Goal: Transaction & Acquisition: Subscribe to service/newsletter

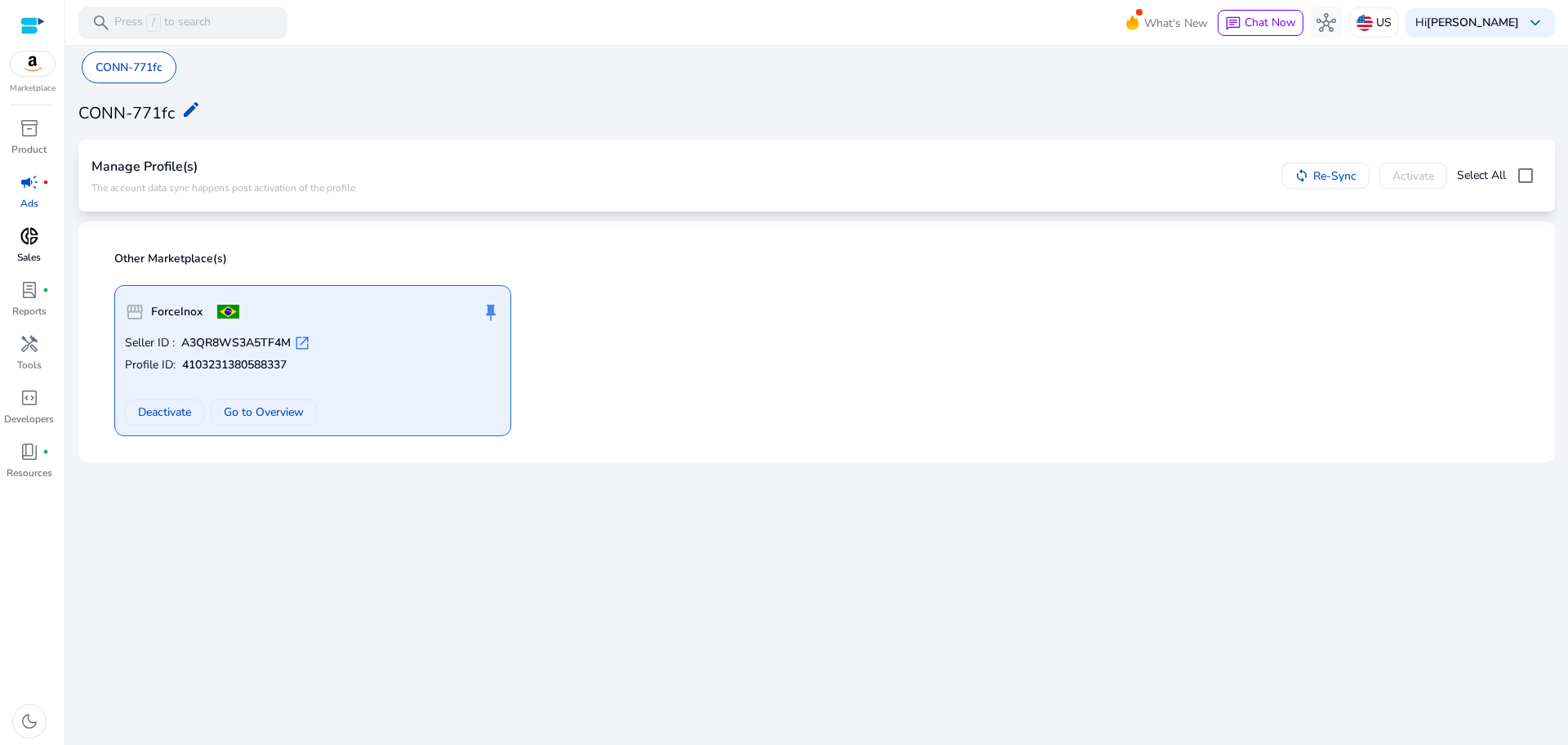
click at [36, 254] on p "Sales" at bounding box center [29, 257] width 23 height 15
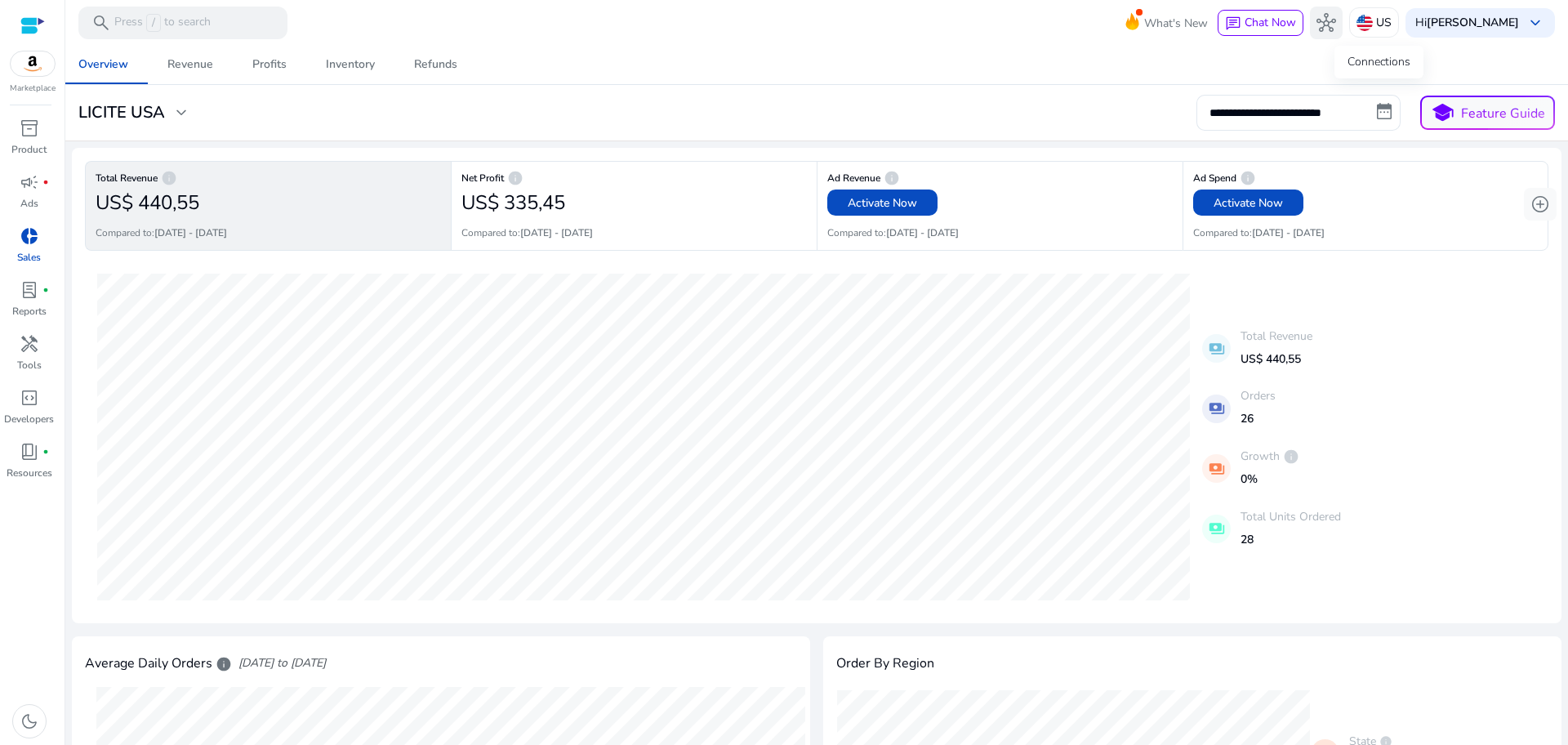
click at [1343, 37] on button "hub" at bounding box center [1327, 23] width 33 height 33
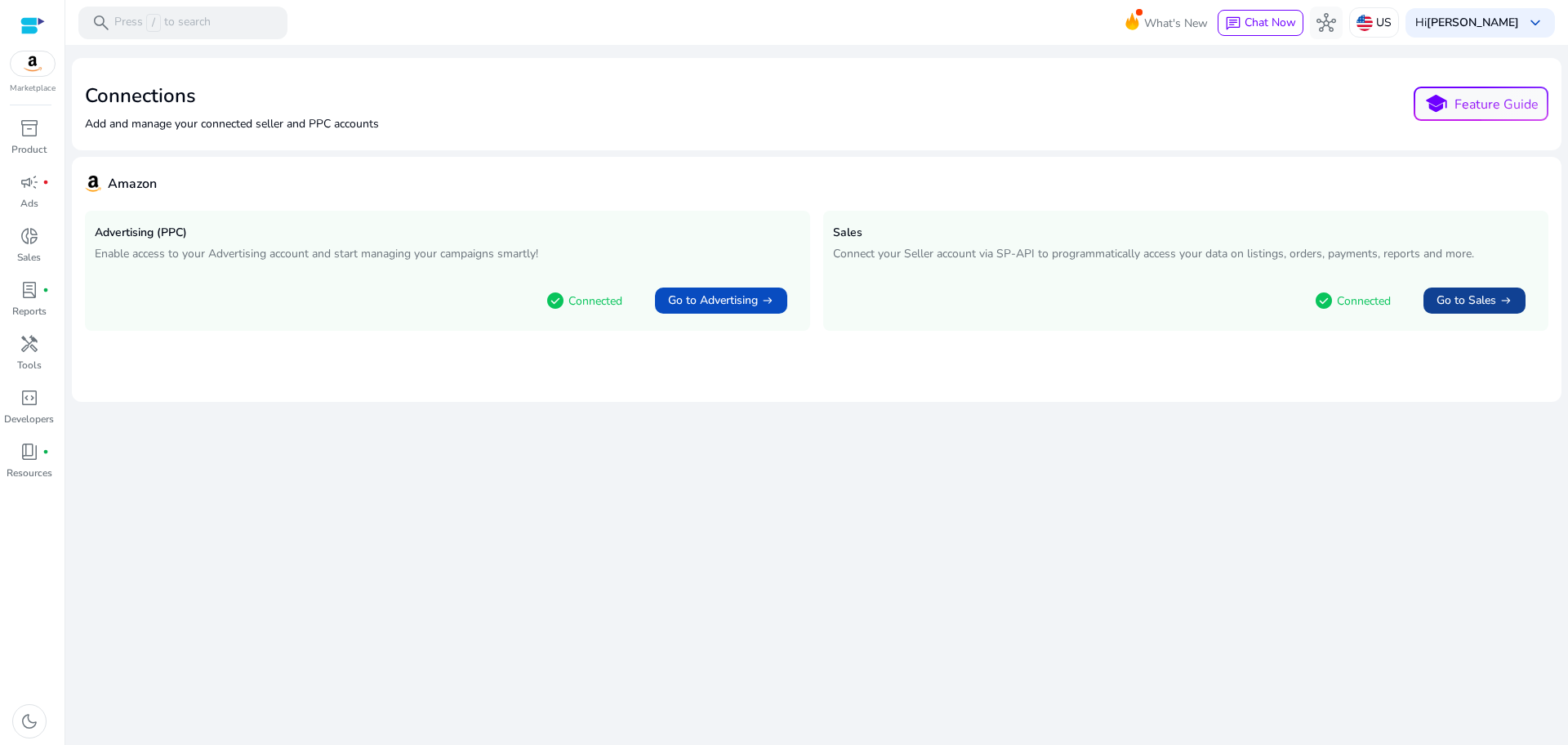
click at [1474, 304] on span "Go to Sales" at bounding box center [1466, 300] width 60 height 16
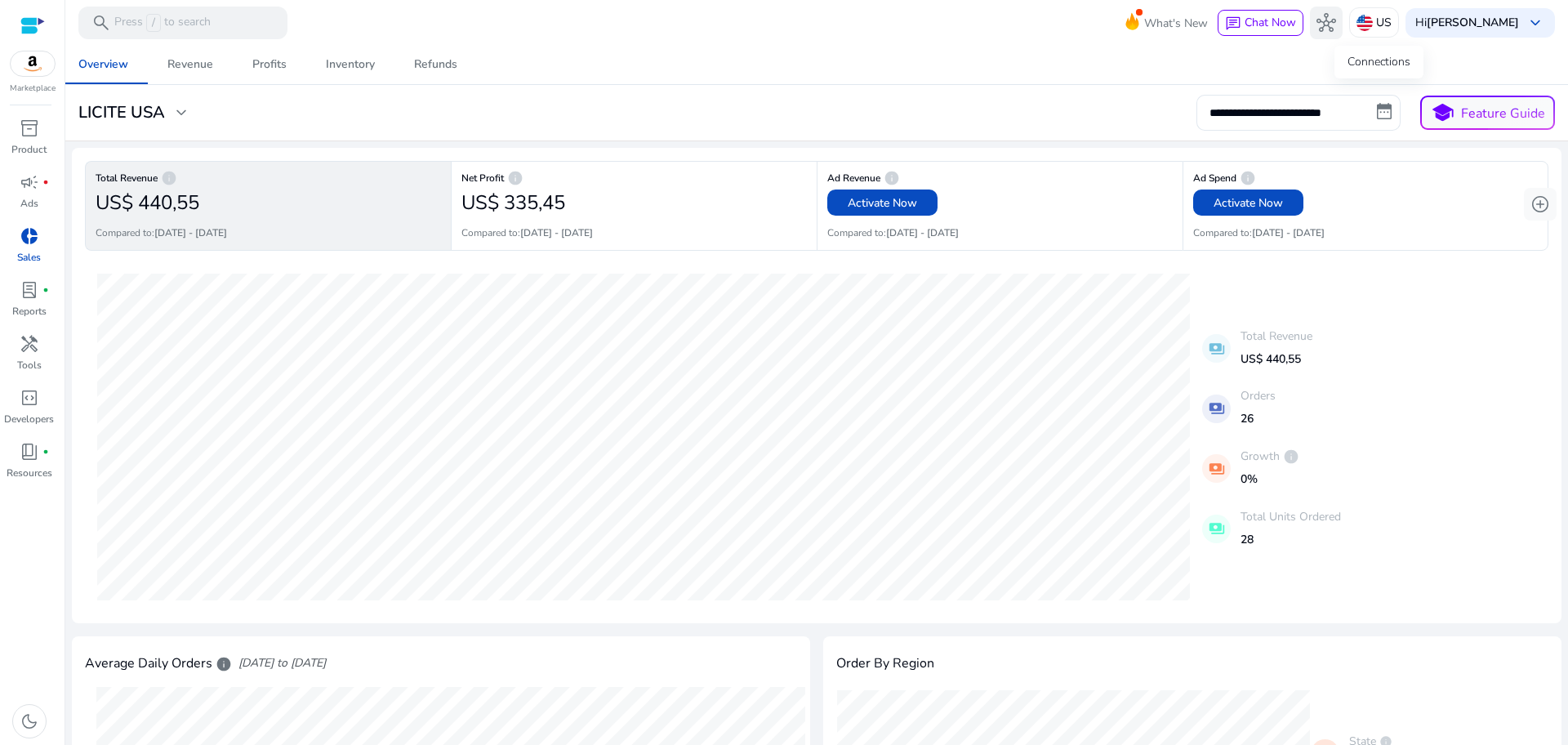
click at [1343, 35] on button "hub" at bounding box center [1327, 23] width 33 height 33
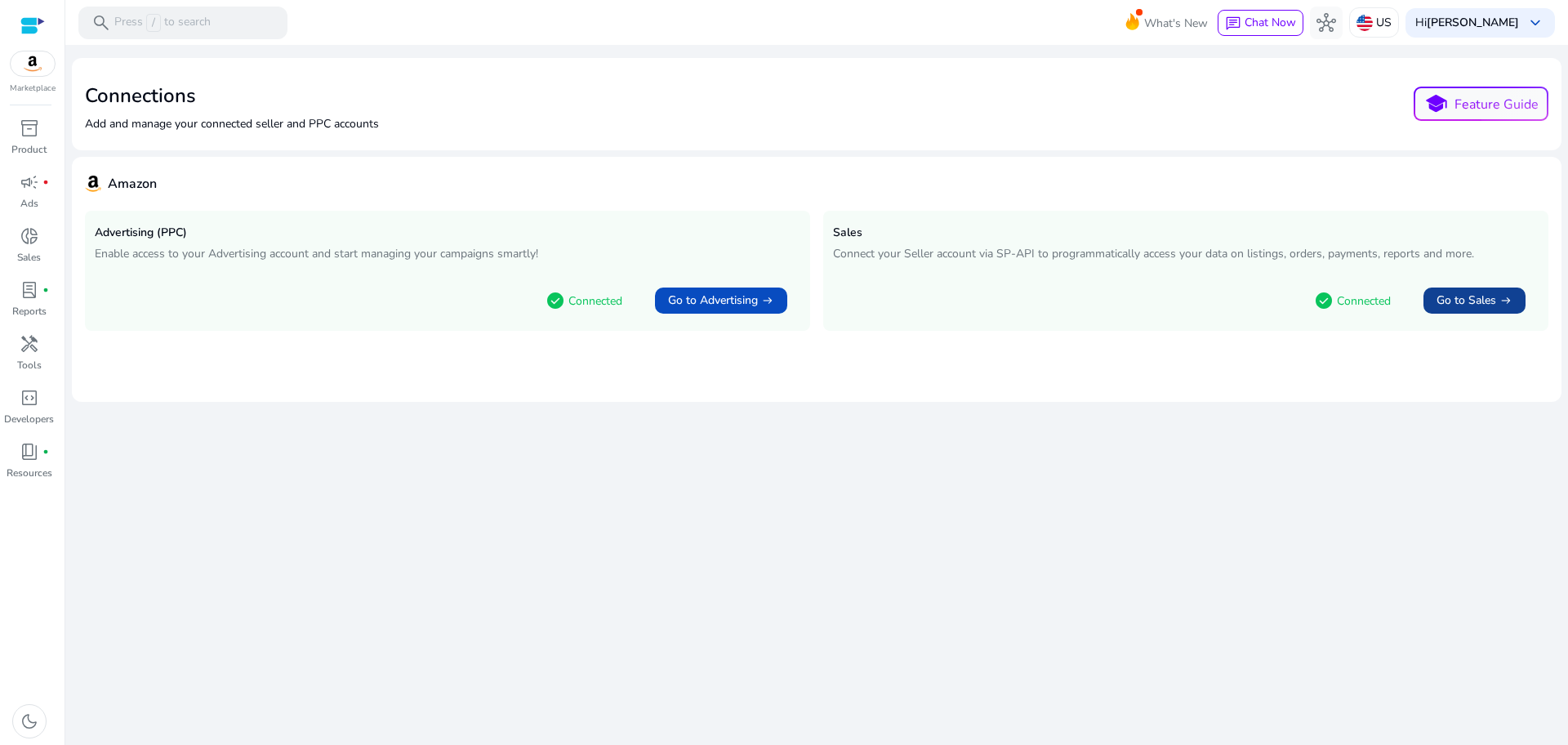
click at [1443, 302] on span "Go to Sales" at bounding box center [1466, 300] width 60 height 16
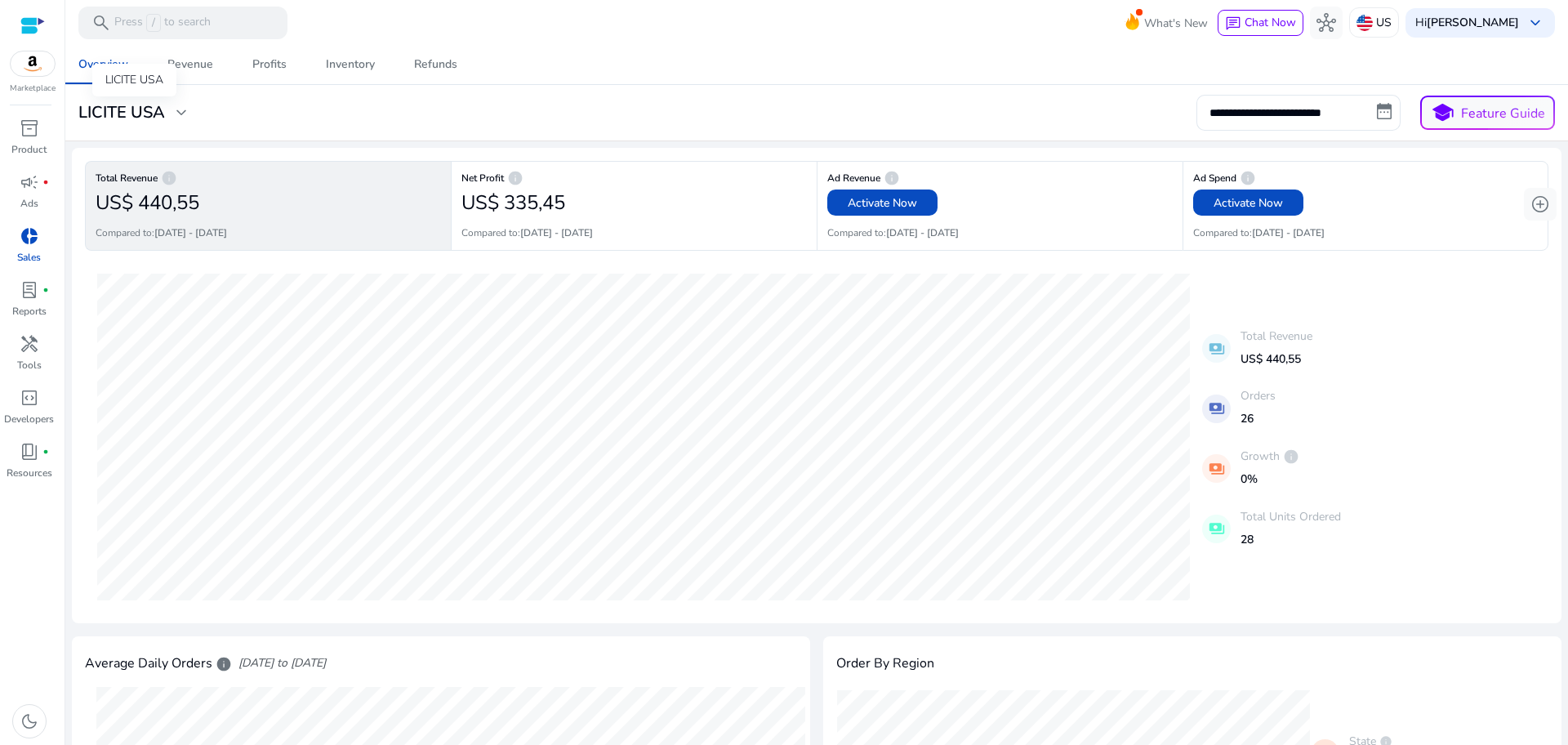
click at [170, 122] on div "LICITE USA expand_more" at bounding box center [135, 112] width 112 height 20
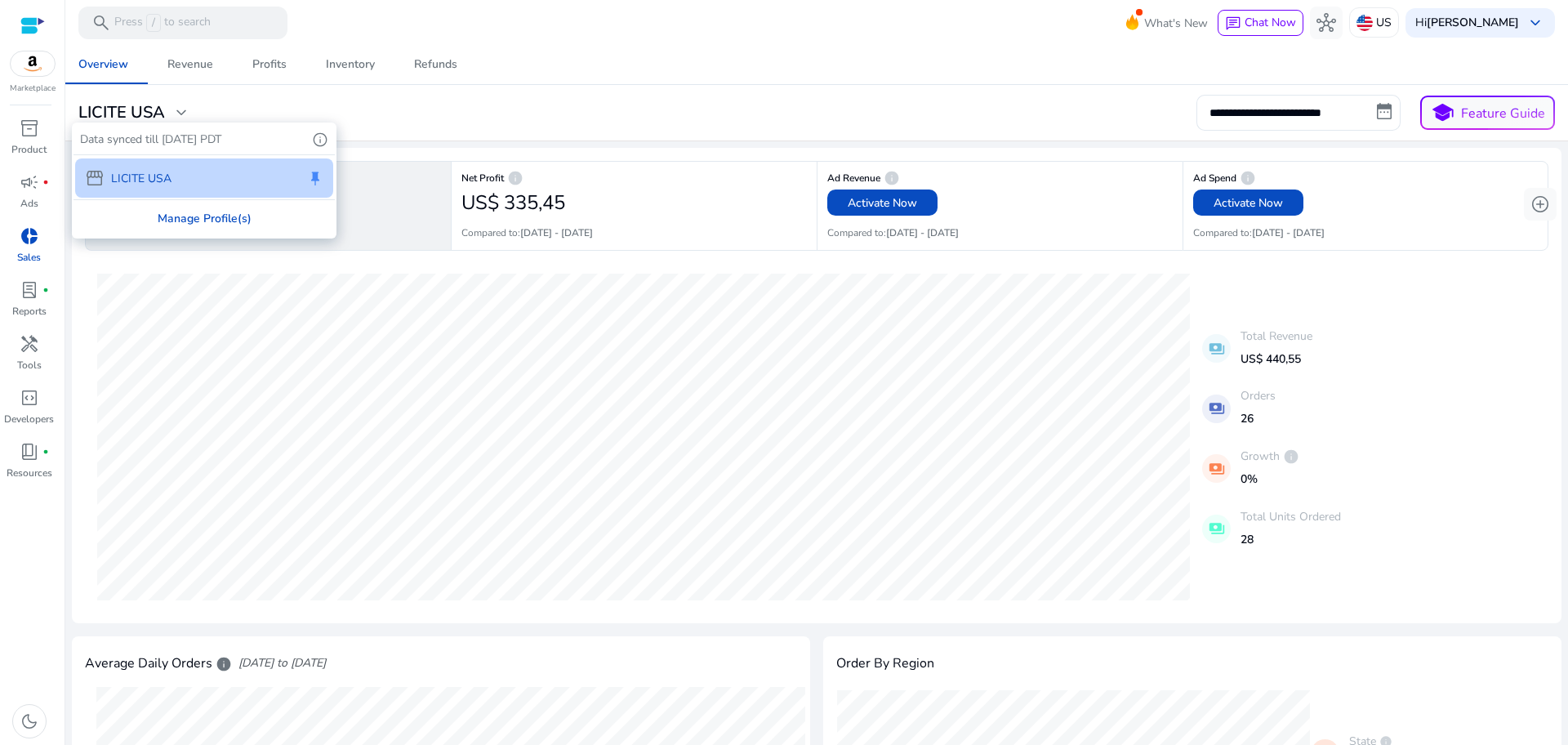
click at [187, 215] on div "Manage Profile(s)" at bounding box center [204, 218] width 261 height 36
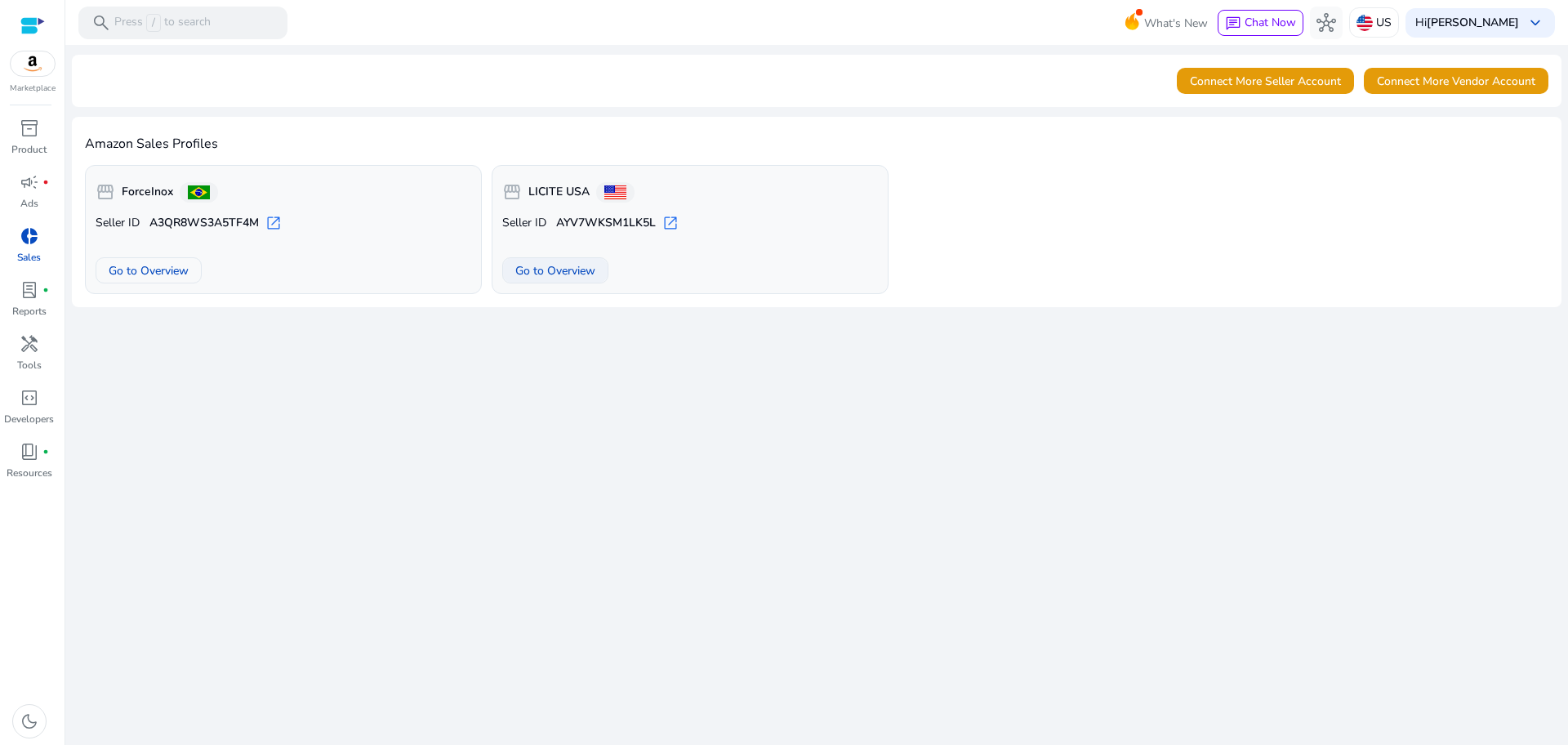
click at [540, 269] on span "Go to Overview" at bounding box center [556, 271] width 80 height 17
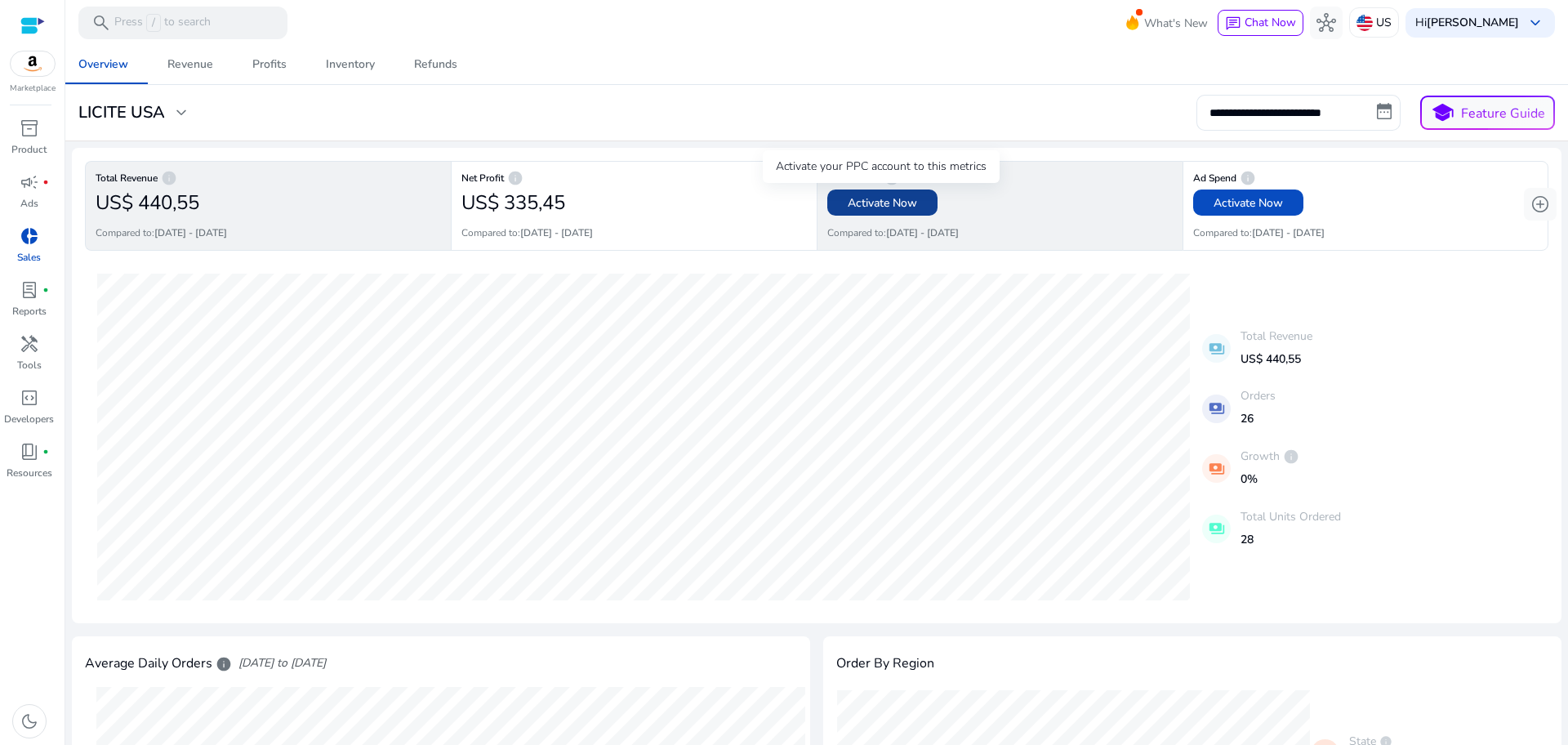
click at [915, 196] on span at bounding box center [882, 202] width 110 height 39
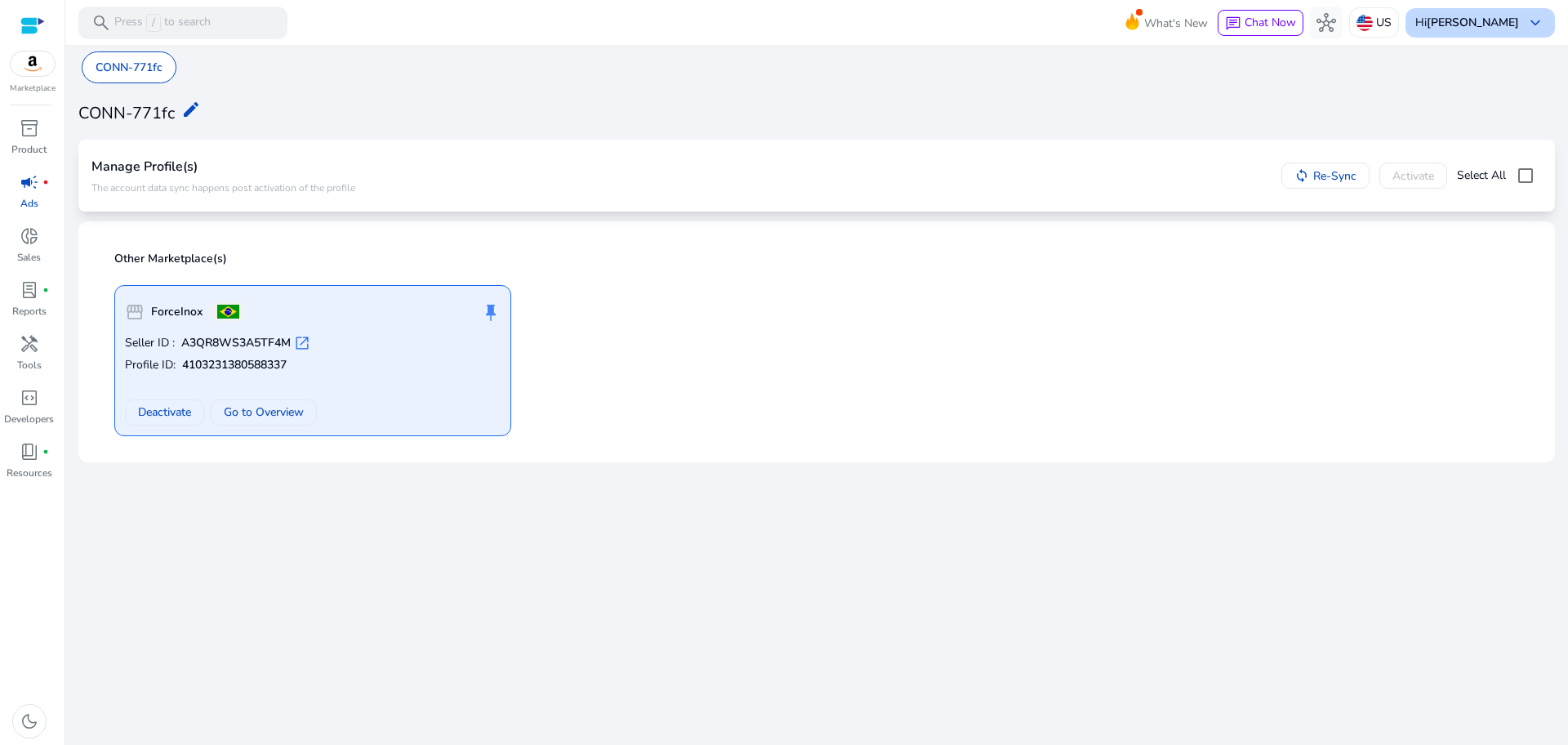
click at [1537, 19] on span "keyboard_arrow_down" at bounding box center [1535, 22] width 20 height 20
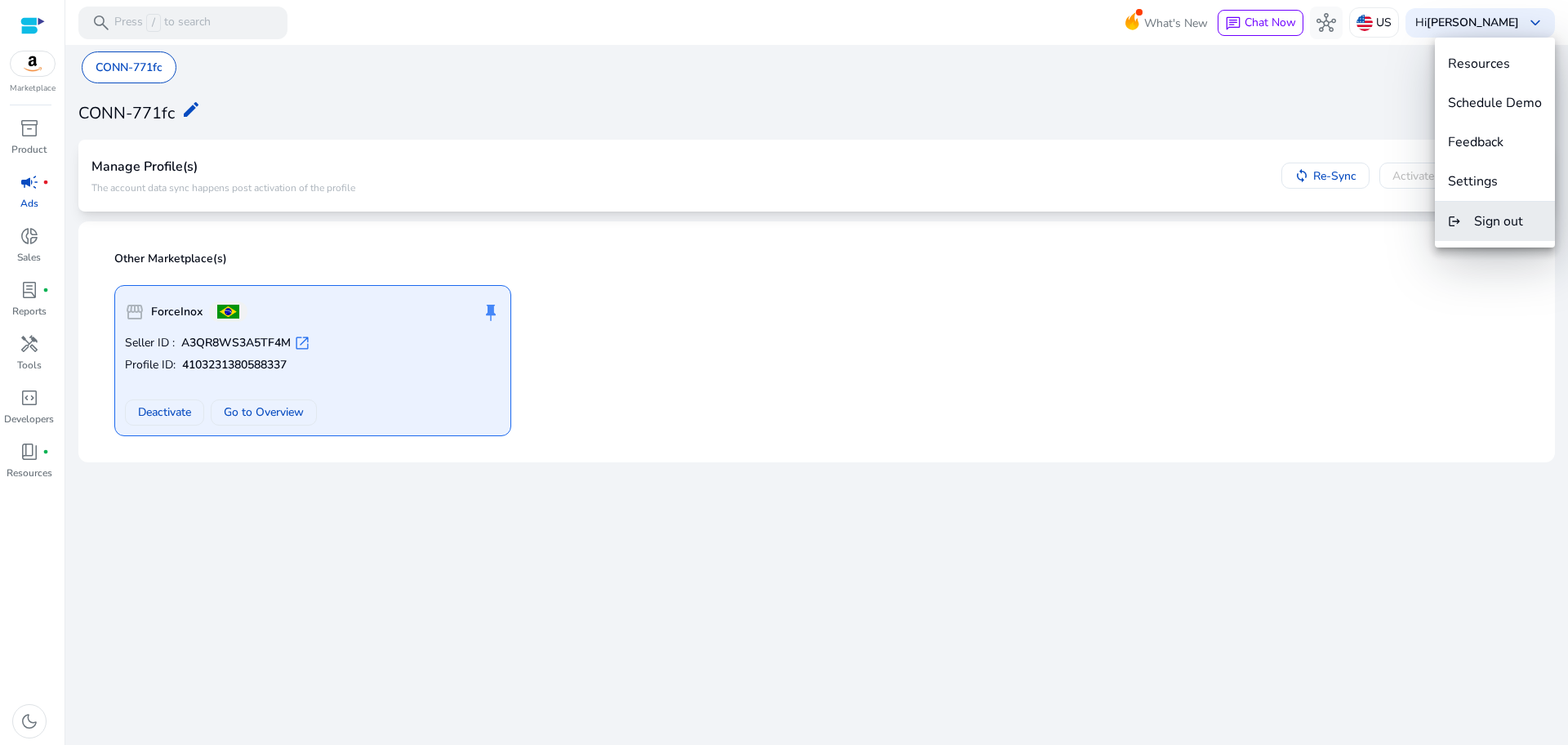
click at [1488, 228] on span "Sign out" at bounding box center [1499, 221] width 49 height 18
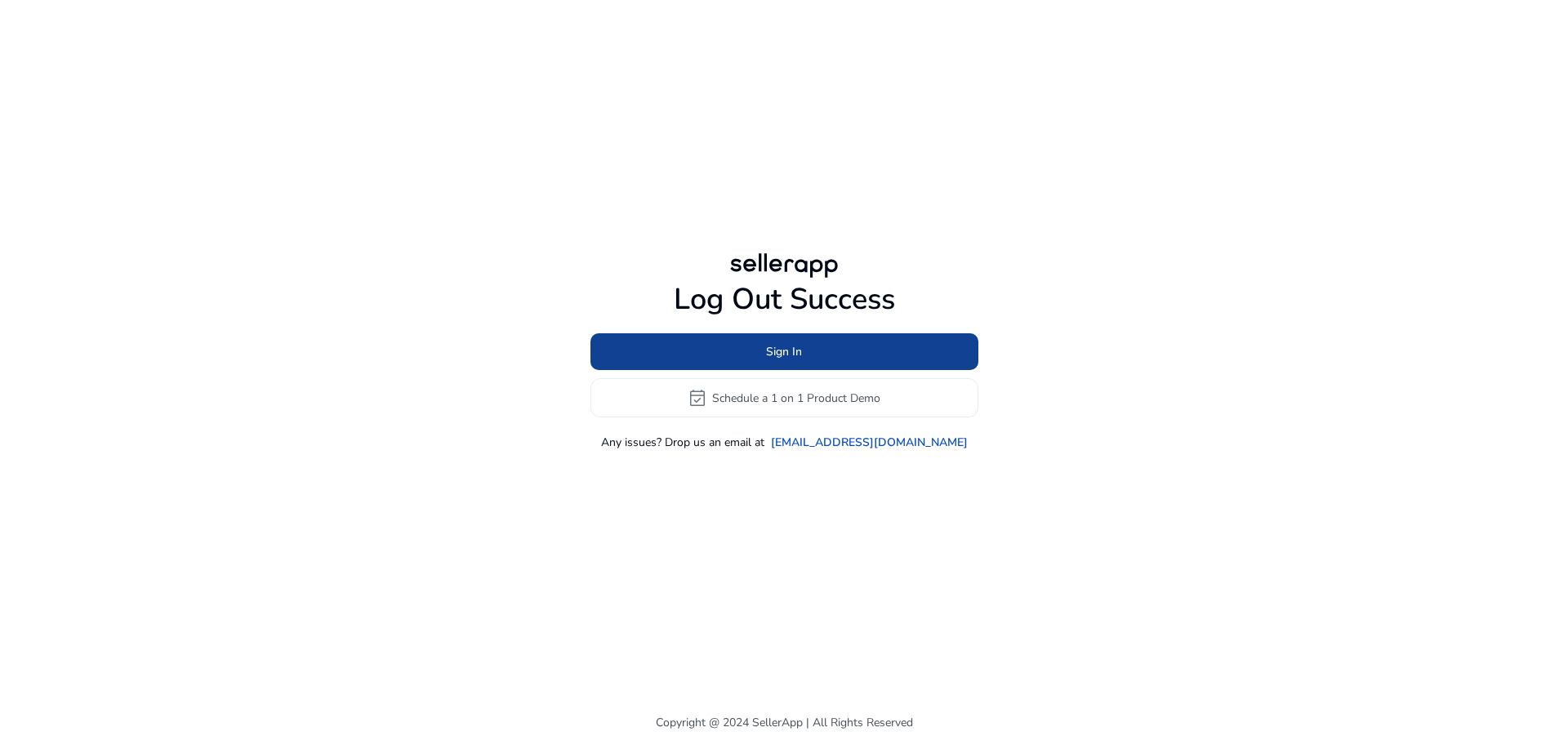
click at [811, 352] on span at bounding box center [784, 351] width 388 height 39
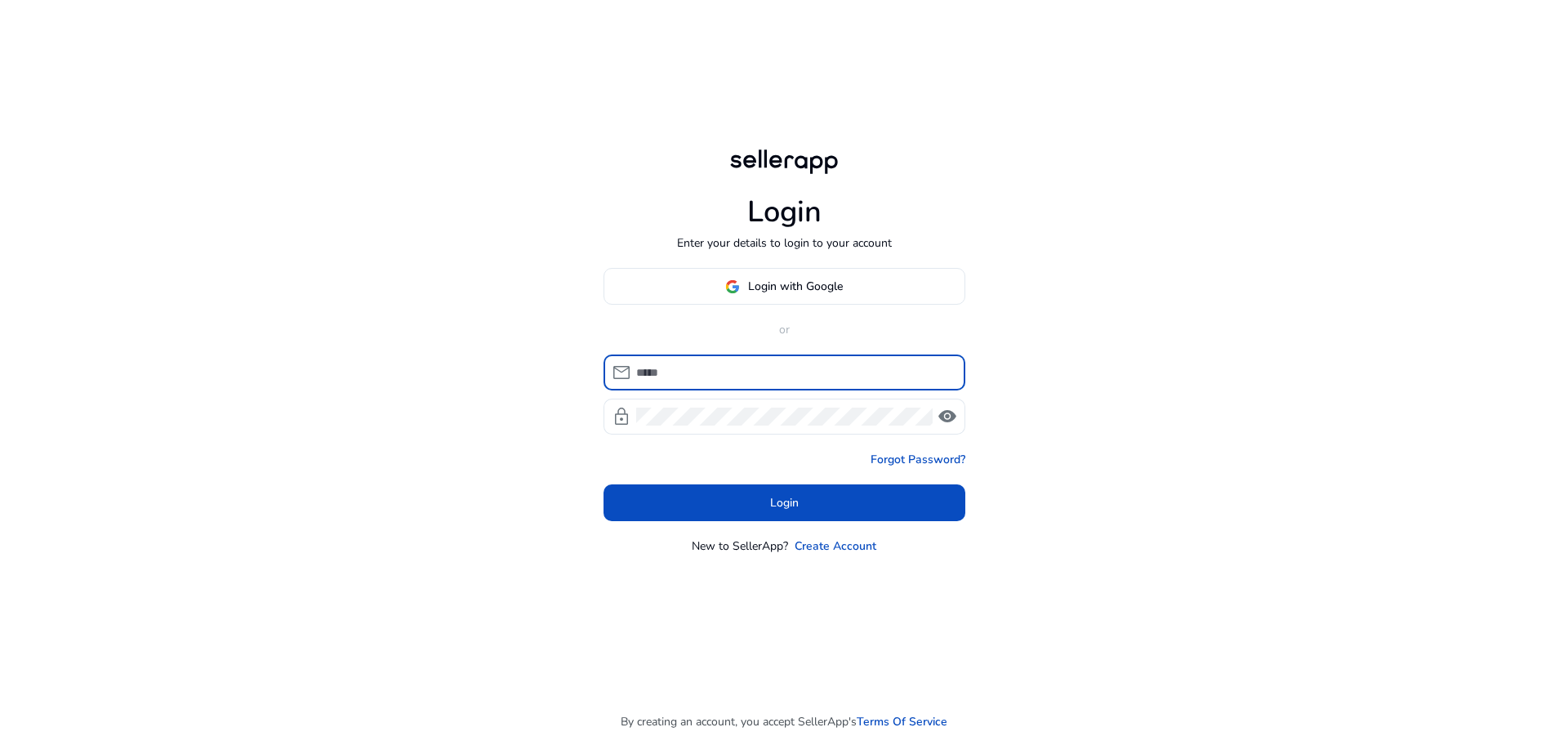
type input "**********"
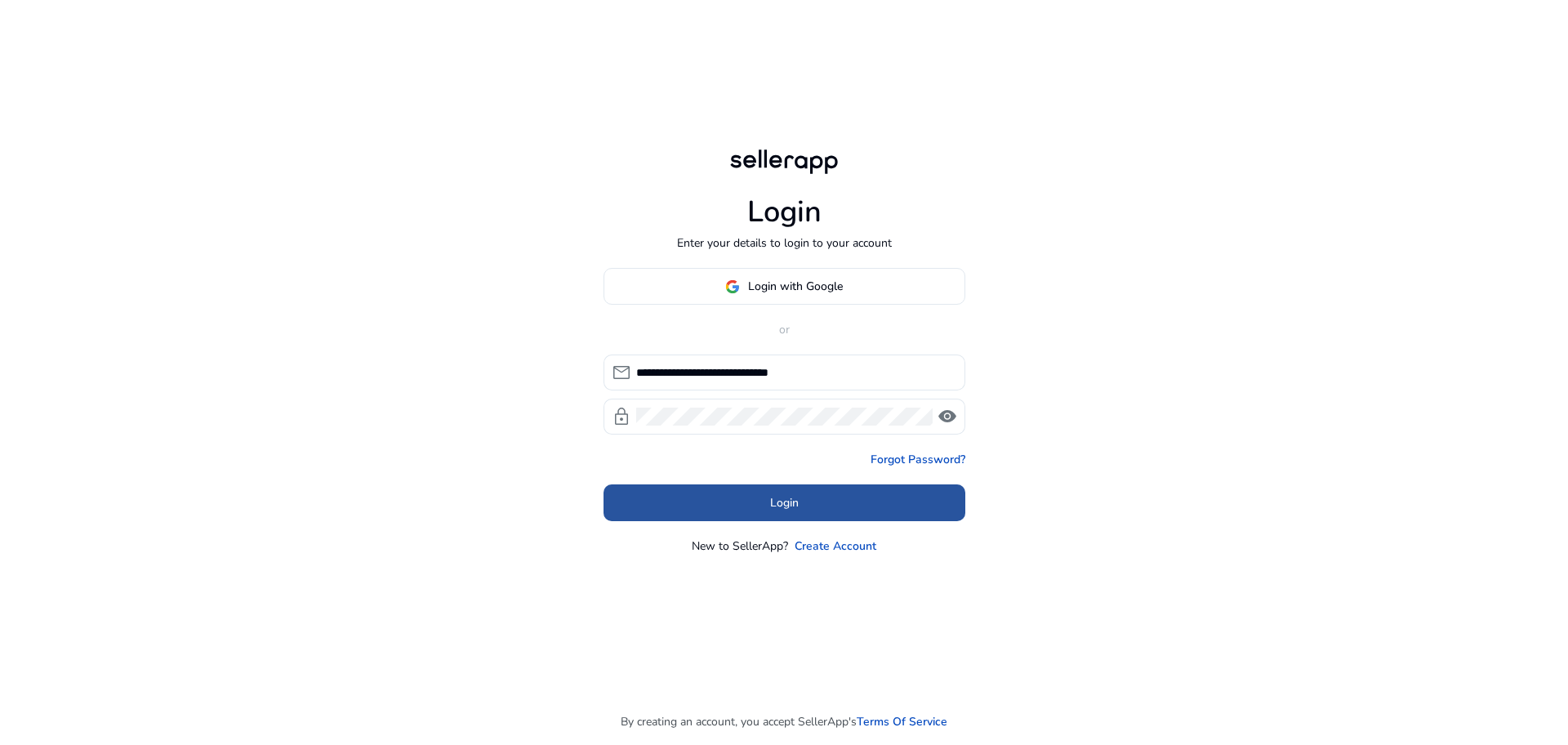
click at [809, 503] on span at bounding box center [785, 503] width 362 height 39
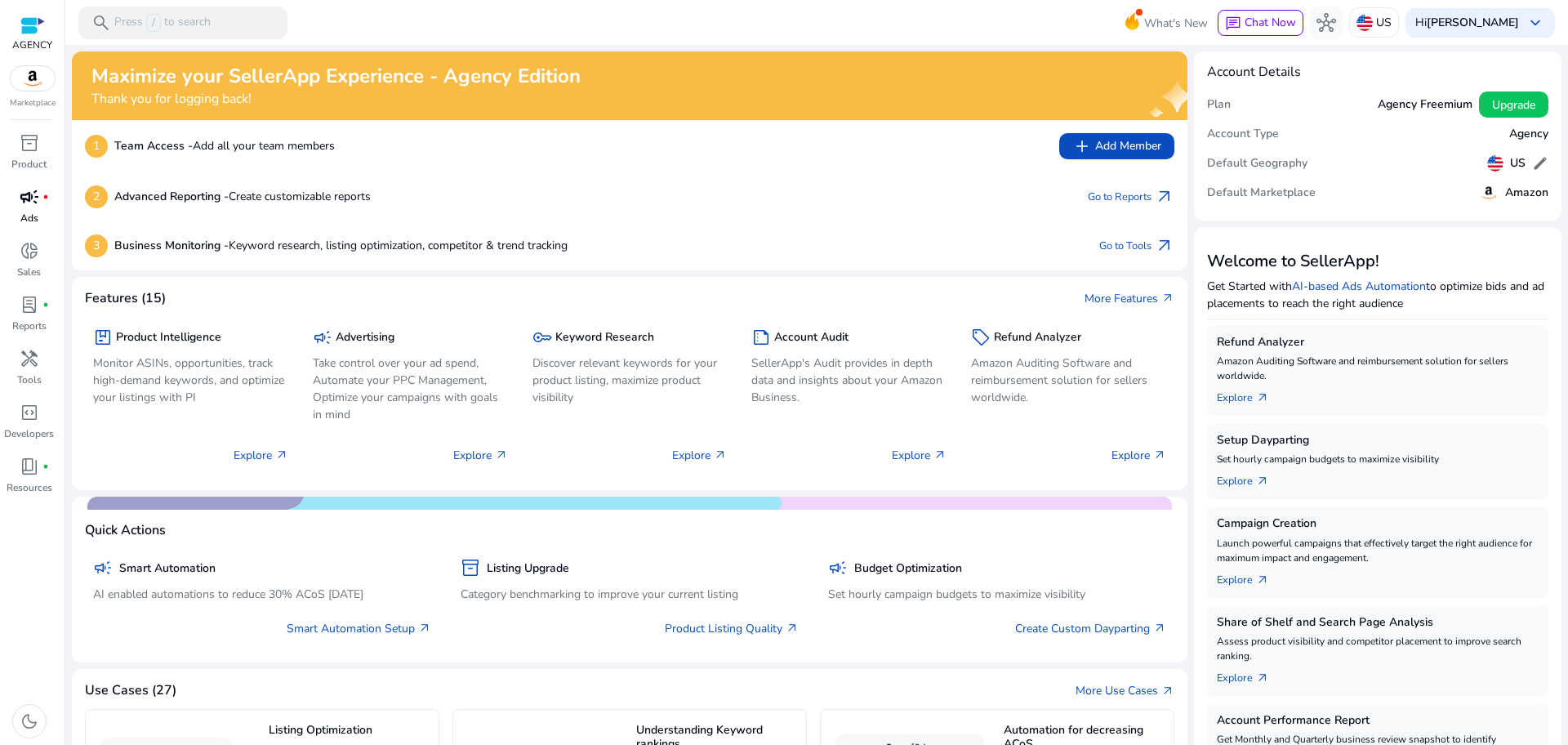
click at [24, 199] on span "campaign" at bounding box center [29, 196] width 20 height 20
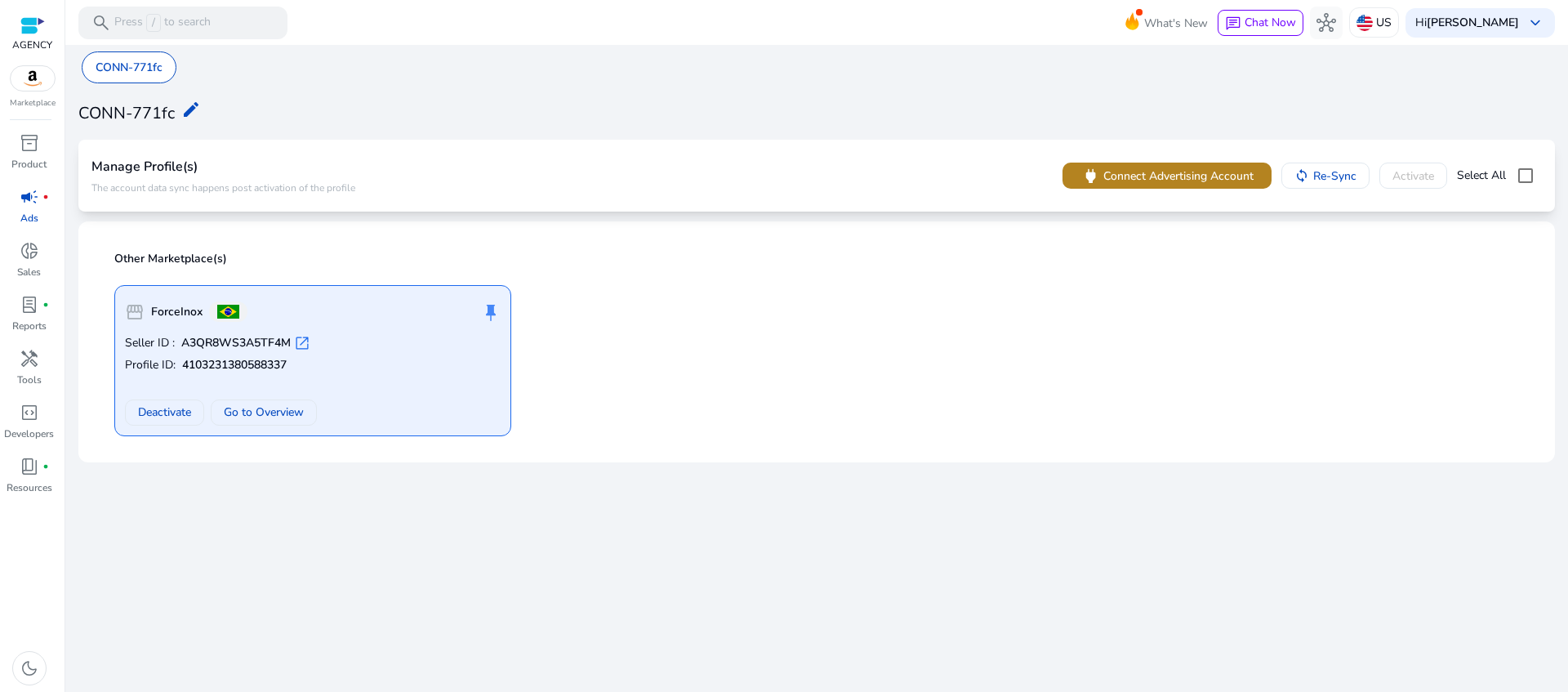
click at [1192, 178] on span "Connect Advertising Account" at bounding box center [1179, 176] width 151 height 17
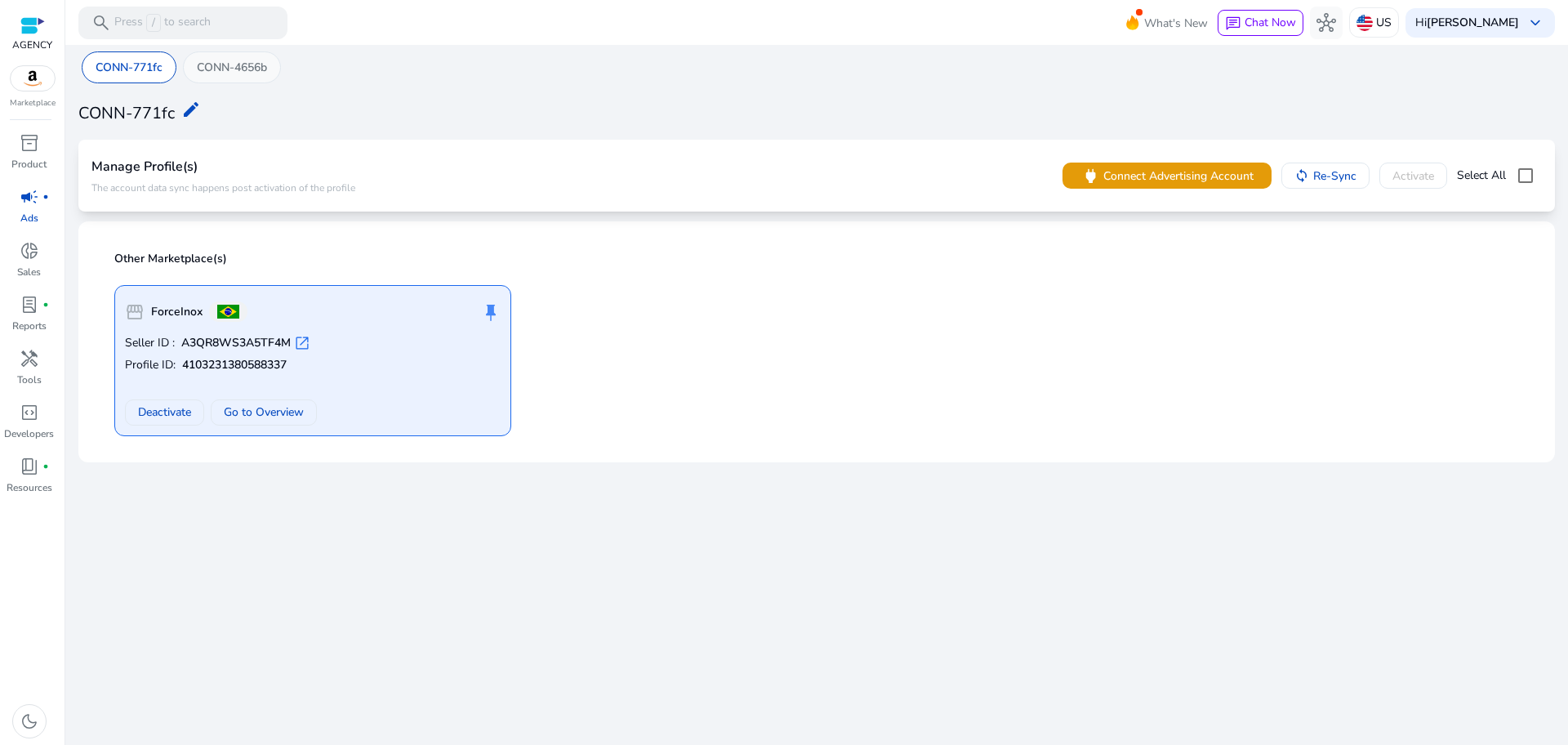
click at [244, 74] on p "CONN-4656b" at bounding box center [231, 67] width 70 height 17
click at [228, 75] on p "CONN-4656b" at bounding box center [231, 67] width 70 height 17
